Goal: Find specific page/section: Find specific page/section

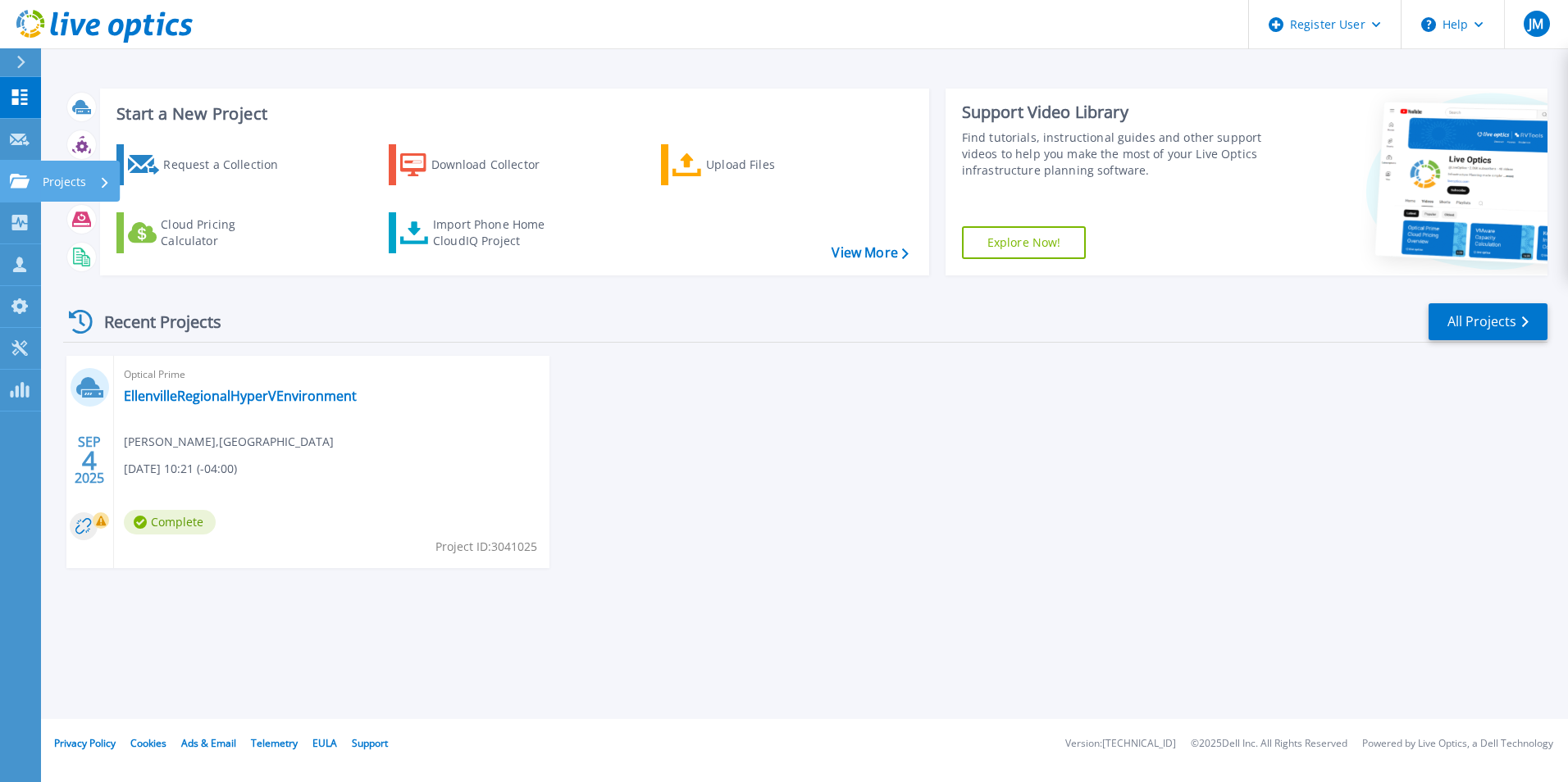
click at [20, 183] on icon at bounding box center [19, 181] width 19 height 14
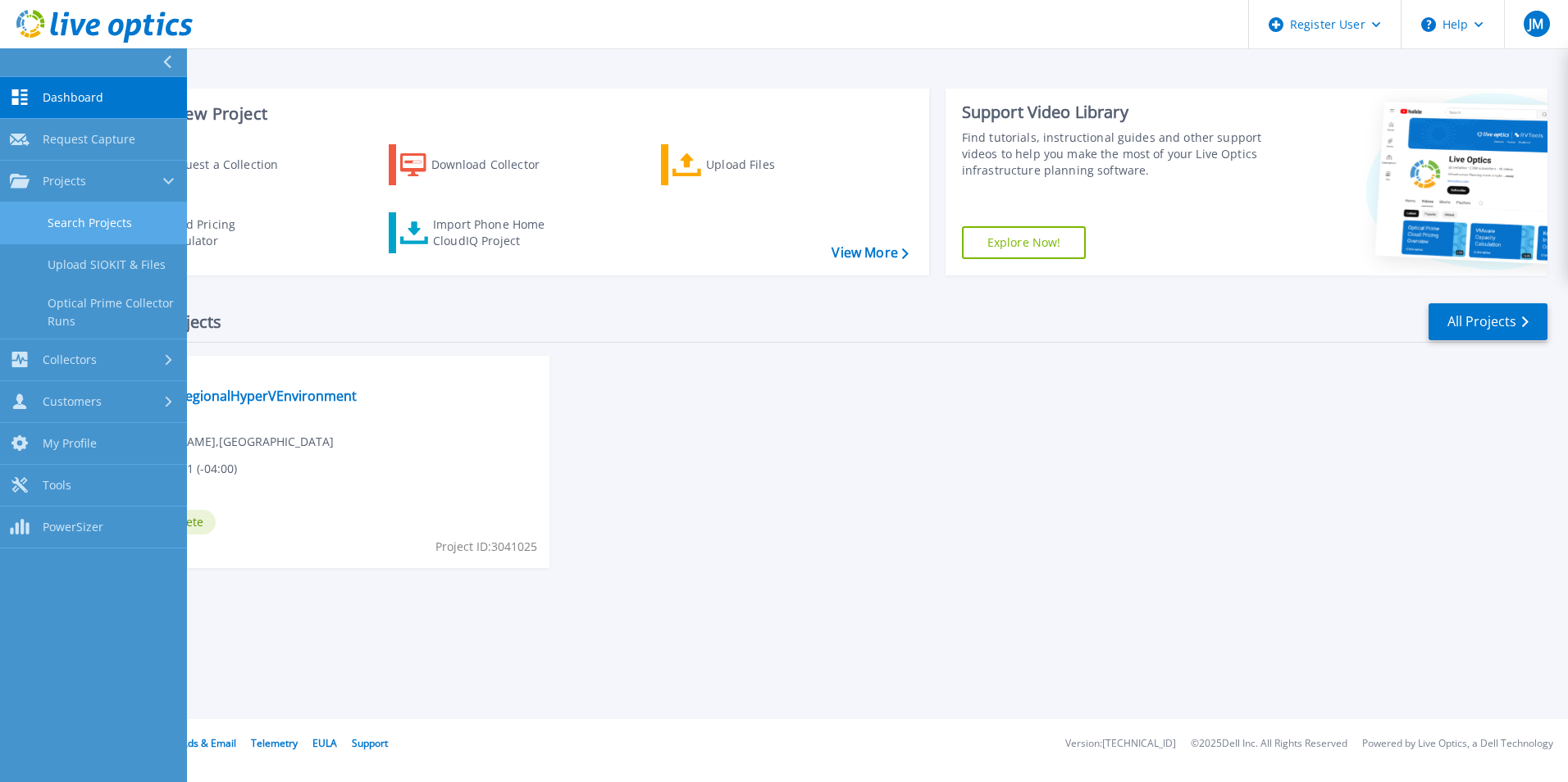
click at [139, 209] on link "Search Projects" at bounding box center [94, 222] width 187 height 41
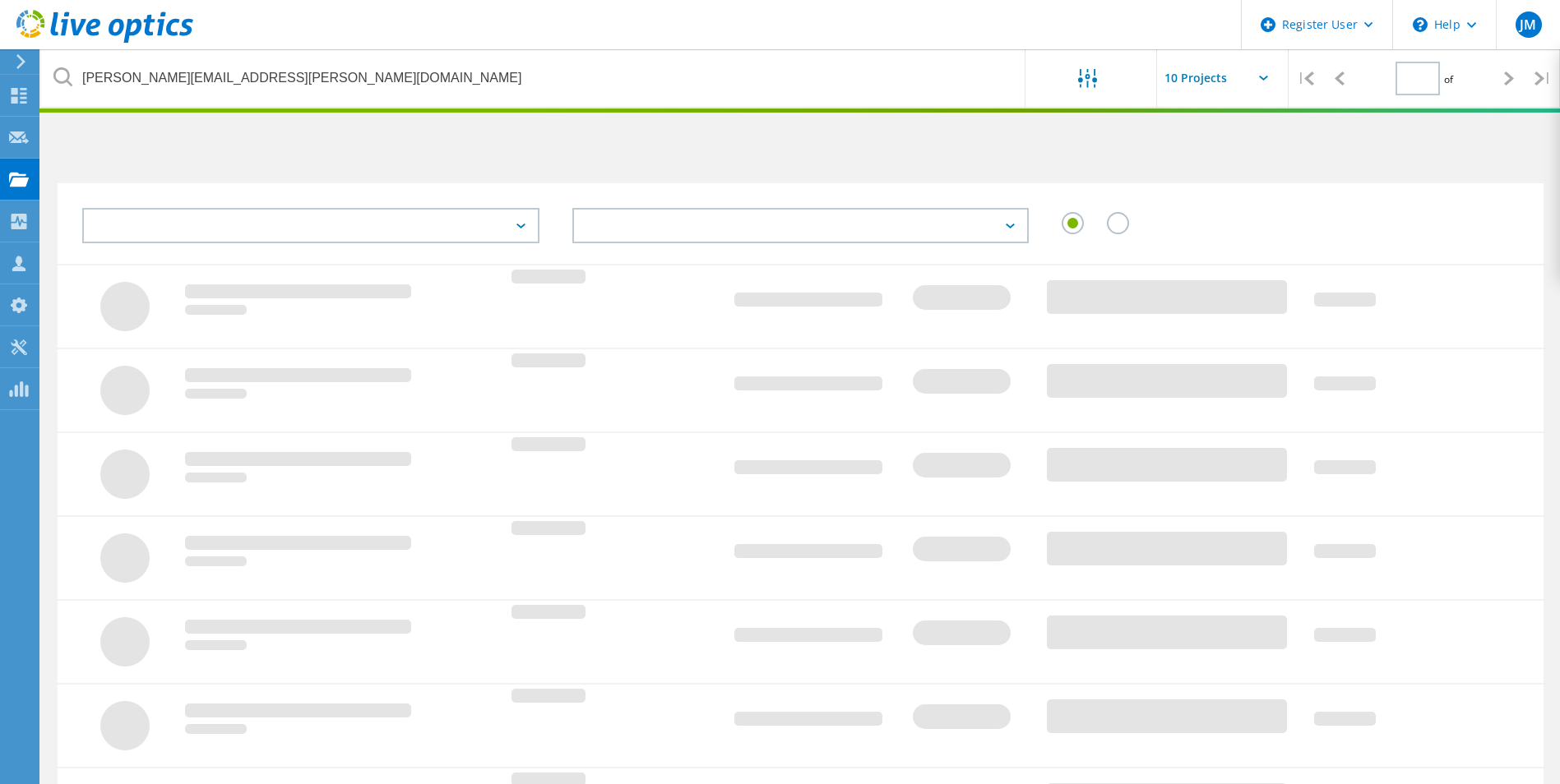
type input "1"
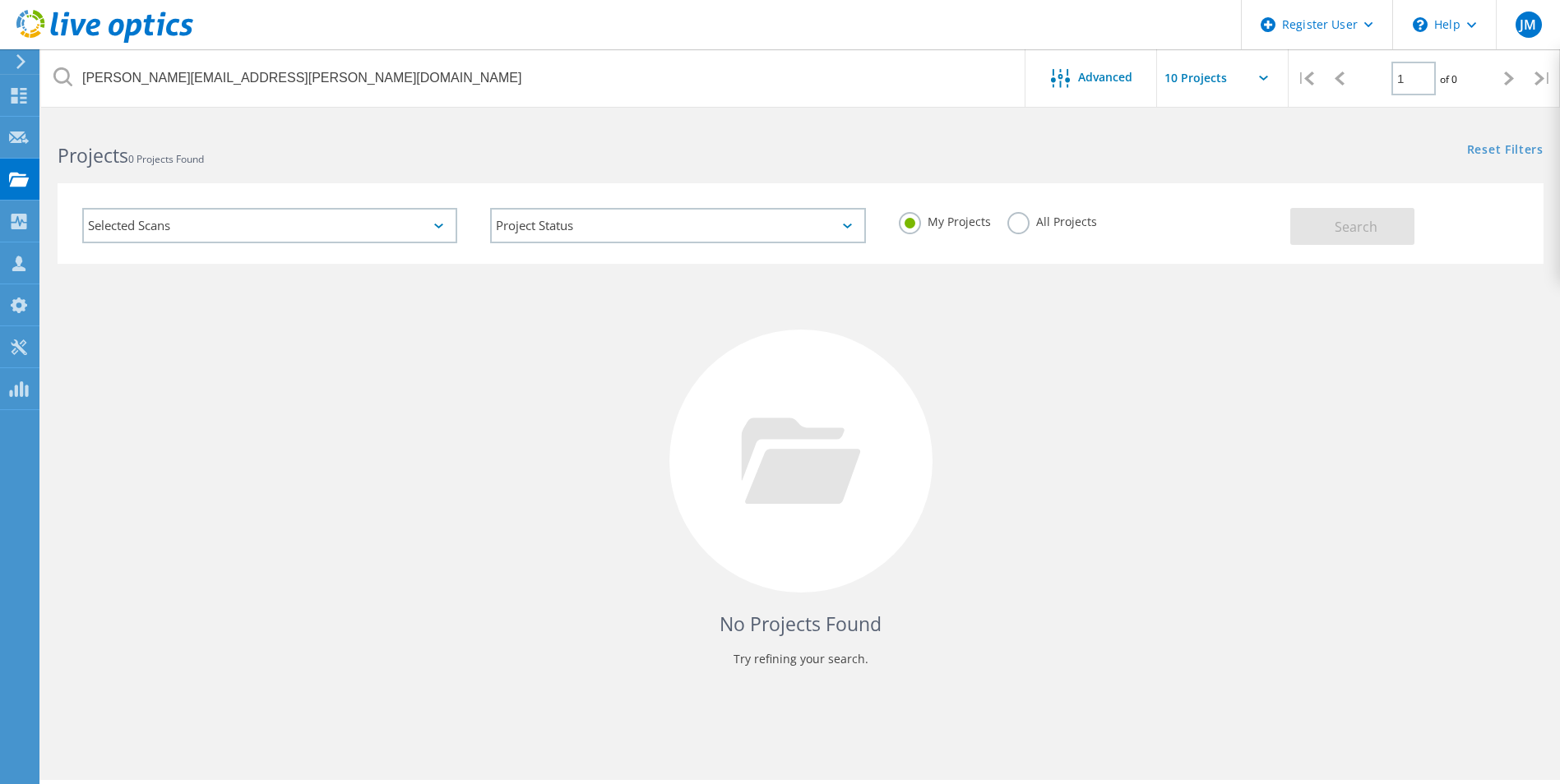
click at [1021, 219] on label "All Projects" at bounding box center [1052, 220] width 89 height 16
click at [0, 0] on input "All Projects" at bounding box center [0, 0] width 0 height 0
click at [1332, 219] on button "Search" at bounding box center [1352, 227] width 124 height 37
